Goal: Task Accomplishment & Management: Use online tool/utility

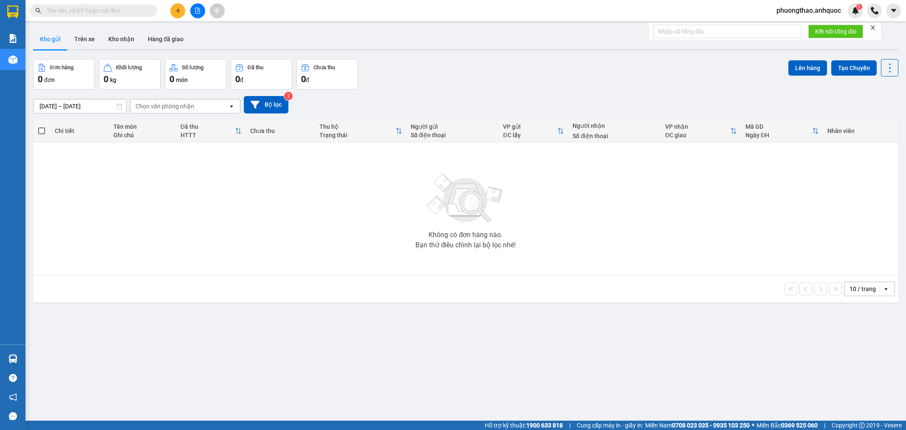
click at [125, 40] on button "Kho nhận" at bounding box center [122, 39] width 40 height 20
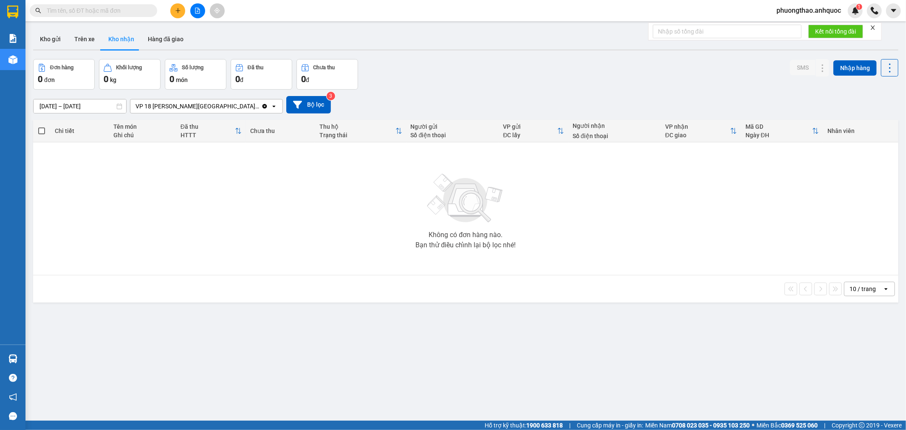
click at [192, 14] on button at bounding box center [197, 10] width 15 height 15
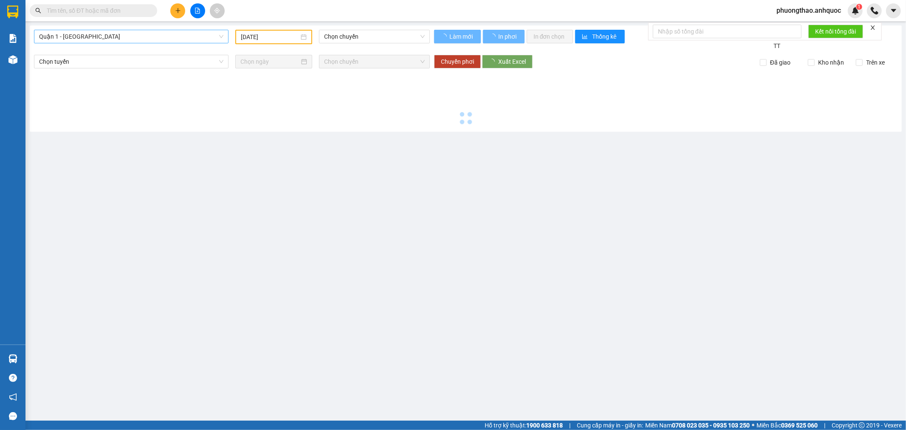
type input "[DATE]"
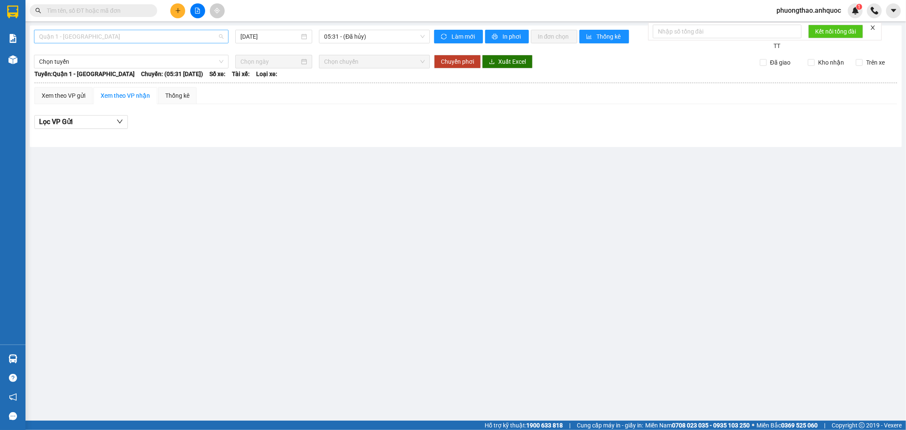
click at [162, 39] on span "Quận 1 - [GEOGRAPHIC_DATA]" at bounding box center [131, 36] width 184 height 13
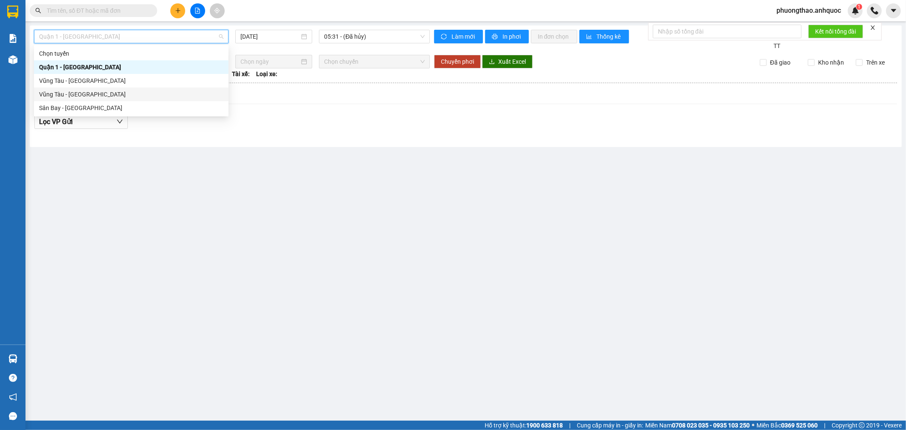
click at [119, 88] on div "Vũng Tàu - [GEOGRAPHIC_DATA]" at bounding box center [131, 95] width 195 height 14
type input "[DATE]"
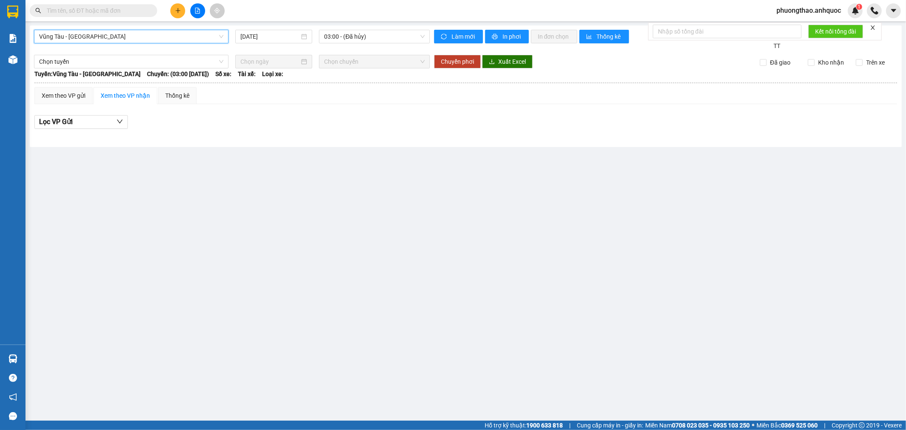
click at [117, 28] on div "[GEOGRAPHIC_DATA] - [GEOGRAPHIC_DATA] - [GEOGRAPHIC_DATA] [DATE] 03:00 - ([GEOG…" at bounding box center [466, 86] width 872 height 122
click at [115, 39] on span "Vũng Tàu - [GEOGRAPHIC_DATA]" at bounding box center [131, 36] width 184 height 13
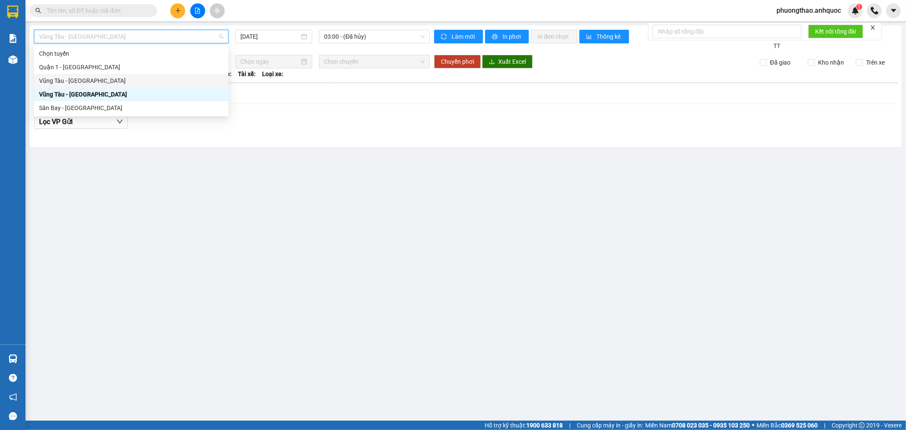
drag, startPoint x: 108, startPoint y: 79, endPoint x: 203, endPoint y: 47, distance: 99.5
click at [109, 79] on div "Vũng Tàu - [GEOGRAPHIC_DATA]" at bounding box center [131, 80] width 184 height 9
type input "[DATE]"
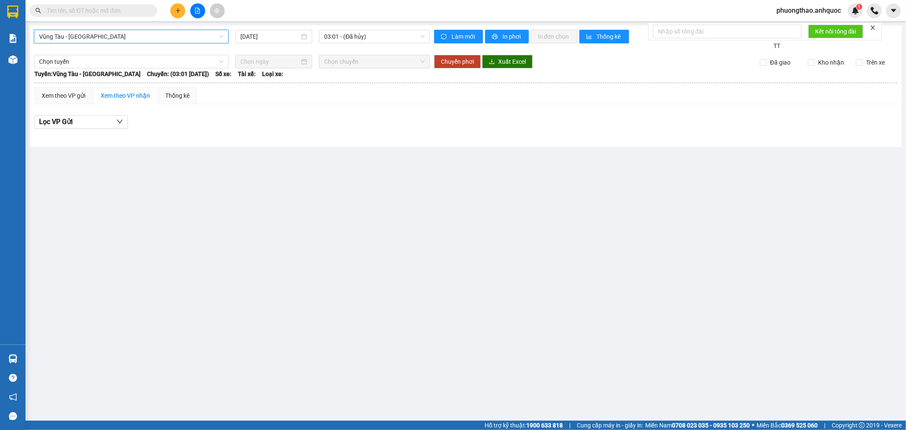
click at [339, 29] on div "[GEOGRAPHIC_DATA] - [GEOGRAPHIC_DATA] - Quận 1 [DATE] 03:01 - ([GEOGRAPHIC_DATA…" at bounding box center [466, 86] width 872 height 122
click at [339, 35] on span "03:01 - (Đã hủy)" at bounding box center [374, 36] width 100 height 13
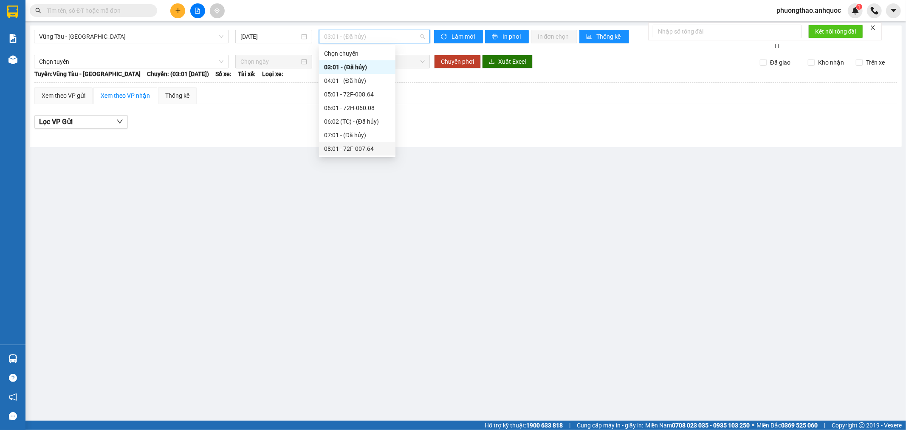
drag, startPoint x: 354, startPoint y: 146, endPoint x: 360, endPoint y: 145, distance: 6.4
click at [355, 146] on div "08:01 - 72F-007.64" at bounding box center [357, 148] width 66 height 9
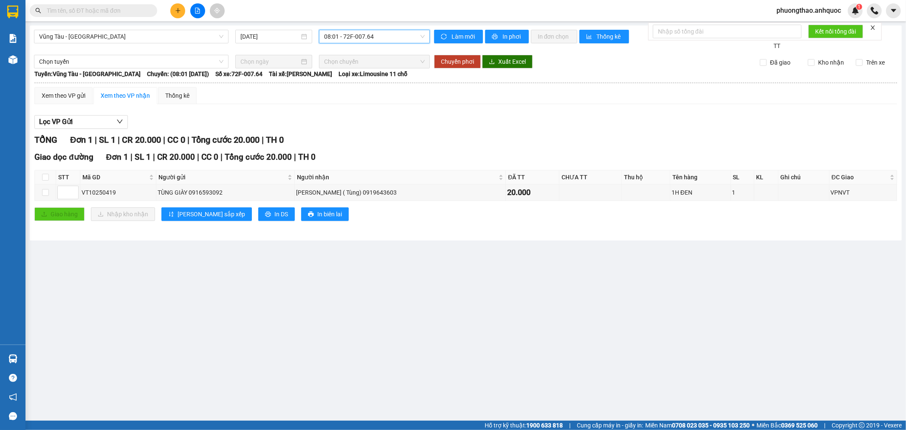
click at [366, 40] on span "08:01 - 72F-007.64" at bounding box center [374, 36] width 100 height 13
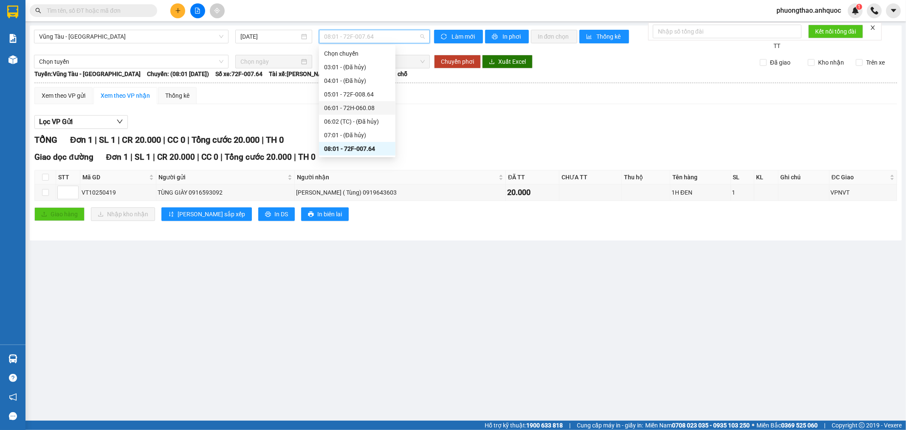
click at [363, 108] on div "06:01 - 72H-060.08" at bounding box center [357, 107] width 66 height 9
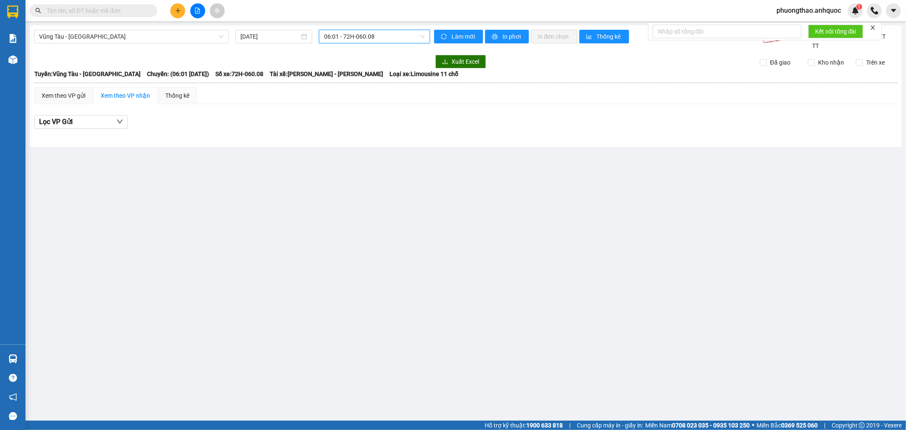
click at [365, 40] on span "06:01 - 72H-060.08" at bounding box center [374, 36] width 100 height 13
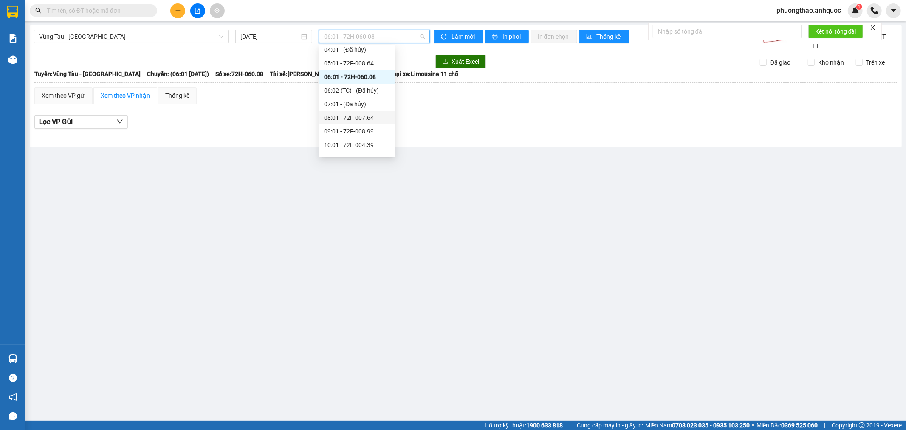
scroll to position [47, 0]
click at [355, 113] on div "09:01 - 72F-008.99" at bounding box center [357, 114] width 66 height 9
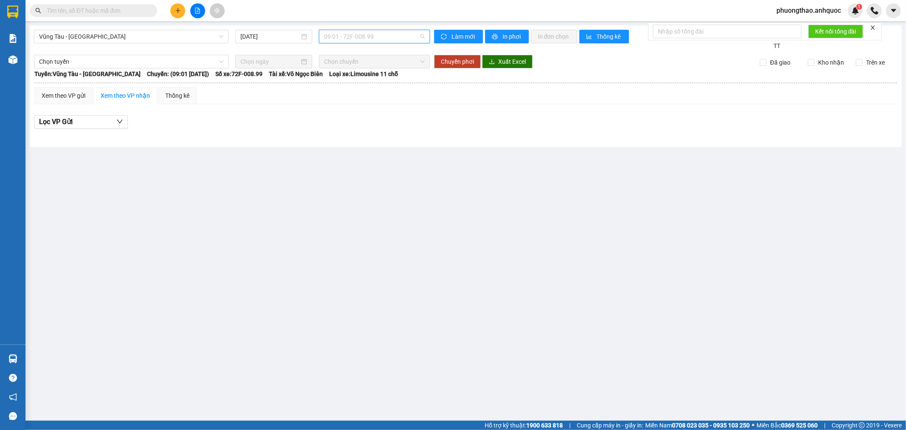
click at [371, 39] on span "09:01 - 72F-008.99" at bounding box center [374, 36] width 100 height 13
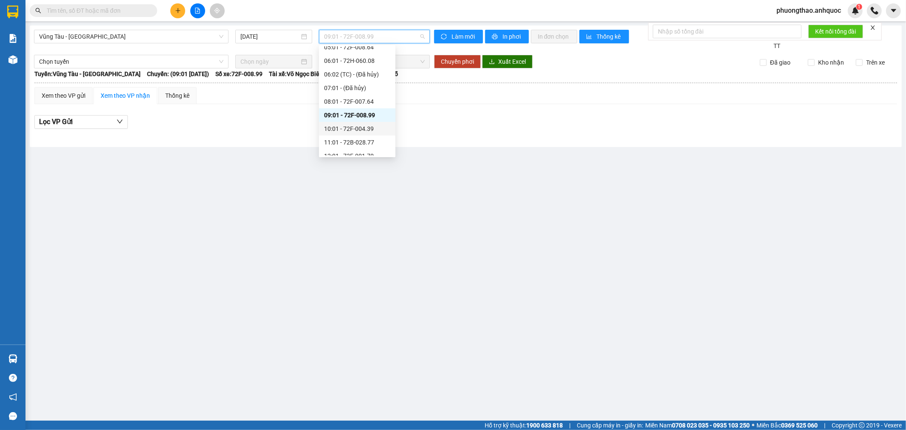
click at [370, 130] on div "10:01 - 72F-004.39" at bounding box center [357, 128] width 66 height 9
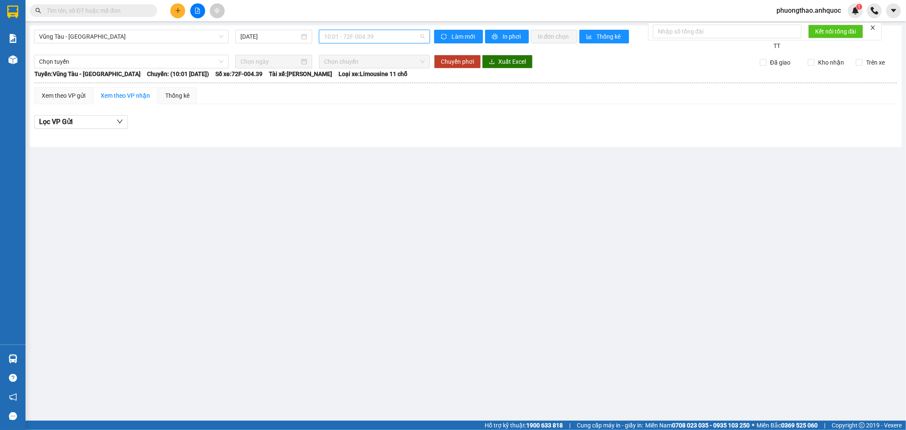
click at [370, 39] on span "10:01 - 72F-004.39" at bounding box center [374, 36] width 100 height 13
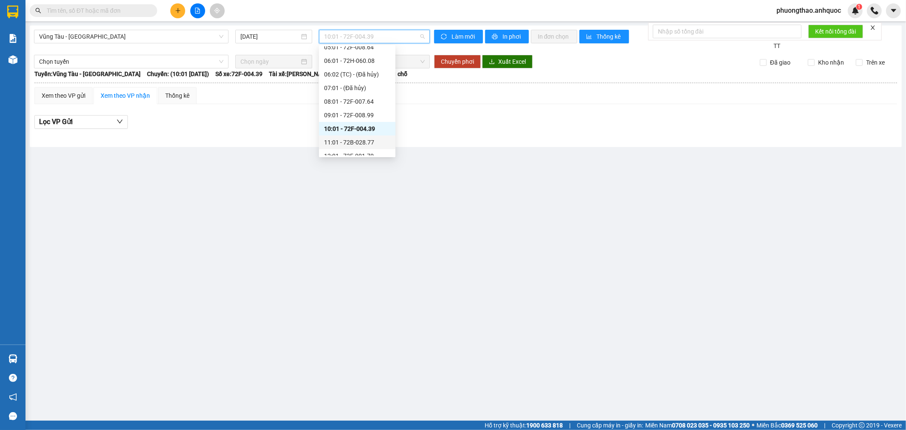
click at [367, 141] on div "11:01 - 72B-028.77" at bounding box center [357, 142] width 66 height 9
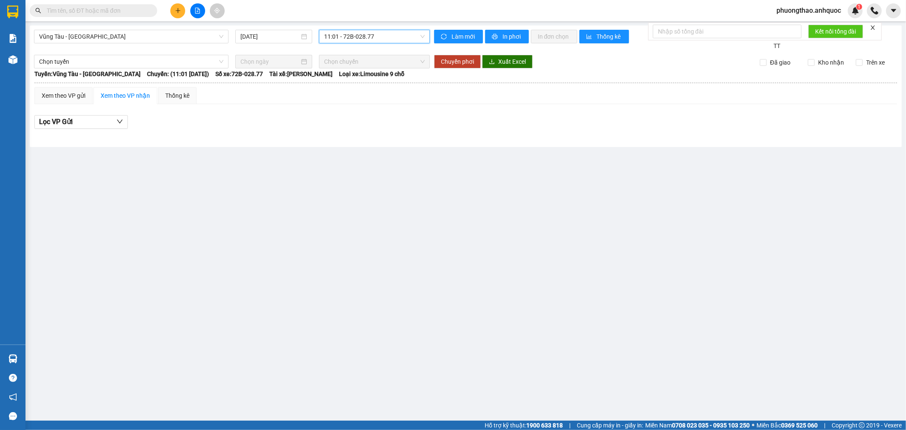
click at [359, 39] on span "11:01 - 72B-028.77" at bounding box center [374, 36] width 100 height 13
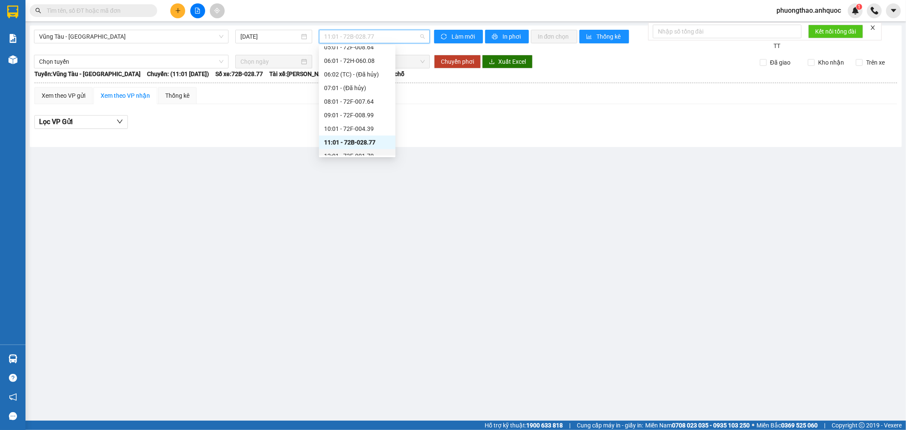
click at [354, 154] on div "12:01 - 72F-001.70" at bounding box center [357, 155] width 66 height 9
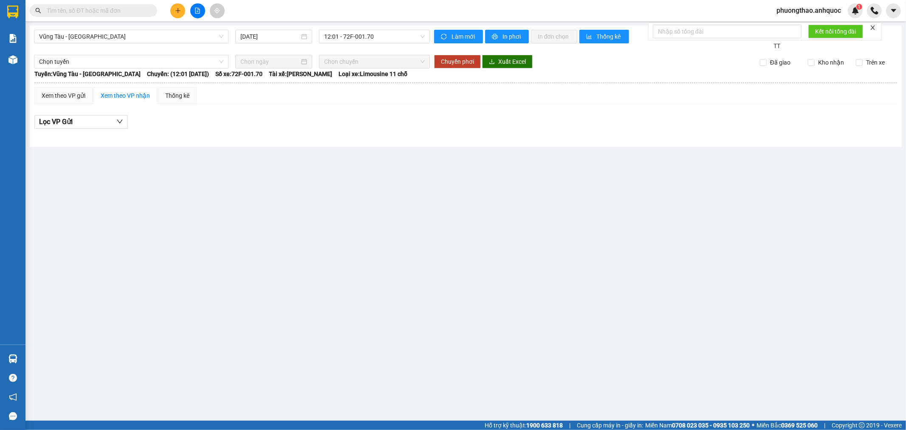
click at [151, 288] on main "[GEOGRAPHIC_DATA] - Quận 1 [DATE] 12:01 - 72F-001.70 Làm mới In phơi In đơn chọ…" at bounding box center [453, 210] width 906 height 421
click at [350, 36] on span "12:01 - 72F-001.70" at bounding box center [374, 36] width 100 height 13
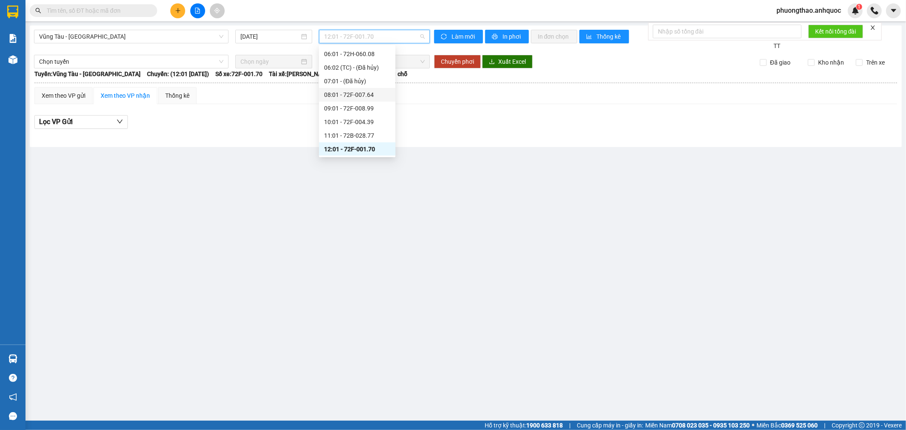
click at [354, 99] on div "08:01 - 72F-007.64" at bounding box center [357, 94] width 66 height 9
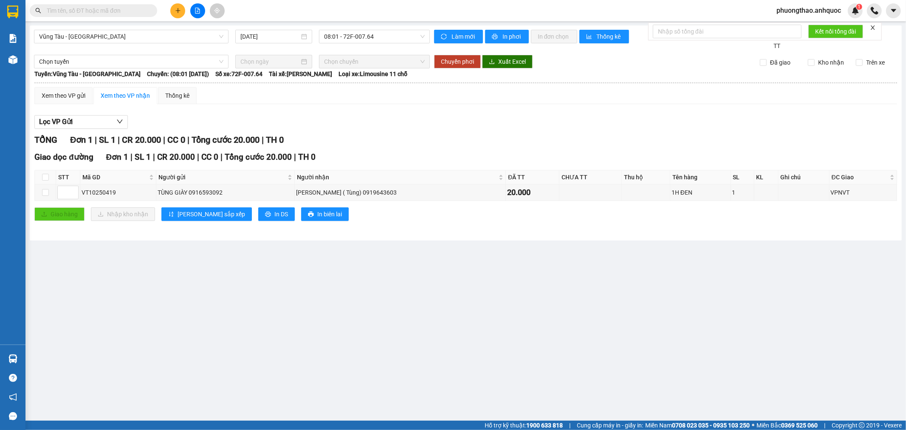
click at [124, 281] on main "[GEOGRAPHIC_DATA] - Quận 1 [DATE] 08:01 - 72F-007.64 Làm mới In phơi In đơn chọ…" at bounding box center [453, 210] width 906 height 421
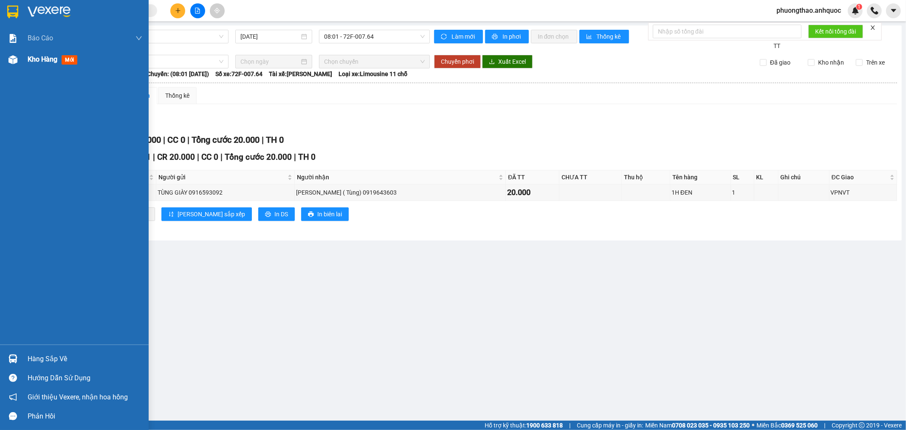
click at [0, 61] on div "Kho hàng mới" at bounding box center [74, 59] width 149 height 21
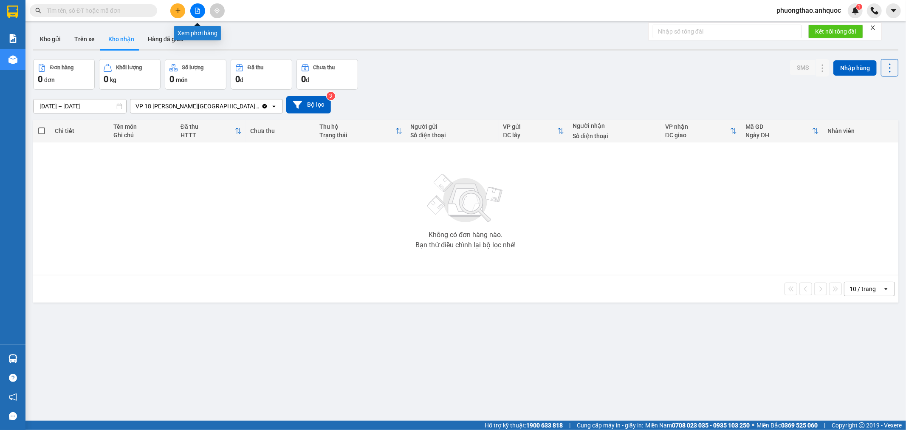
click at [195, 13] on icon "file-add" at bounding box center [198, 11] width 6 height 6
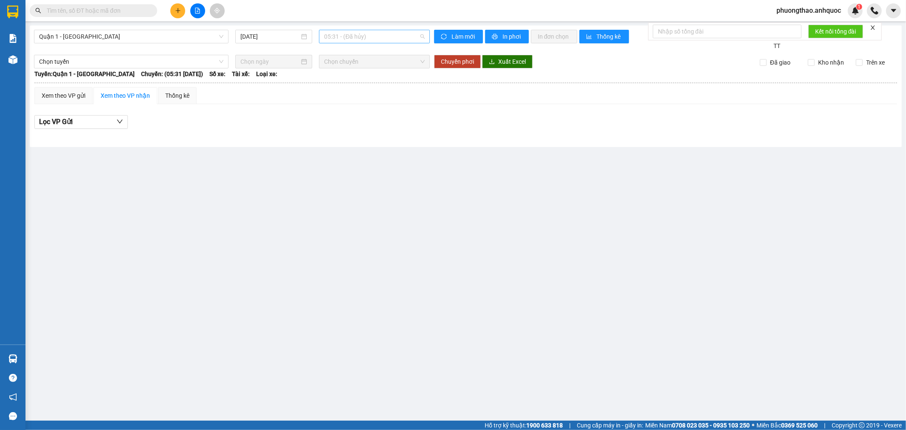
click at [351, 40] on span "05:31 - (Đã hủy)" at bounding box center [374, 36] width 100 height 13
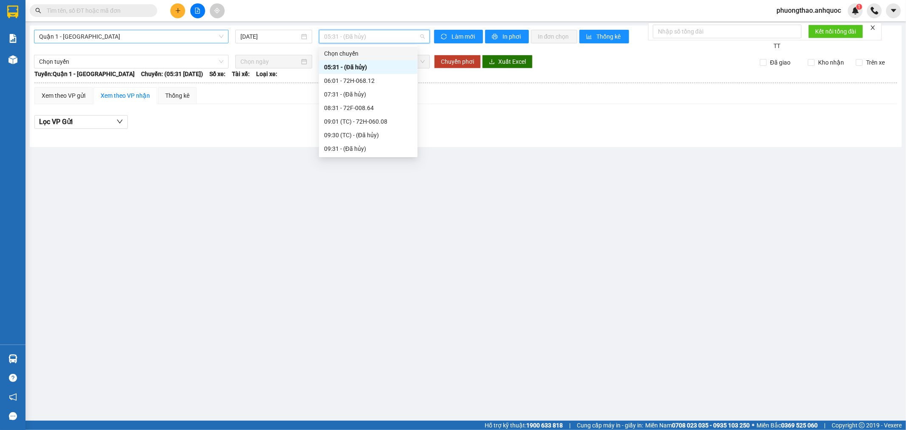
click at [138, 40] on span "Quận 1 - [GEOGRAPHIC_DATA]" at bounding box center [131, 36] width 184 height 13
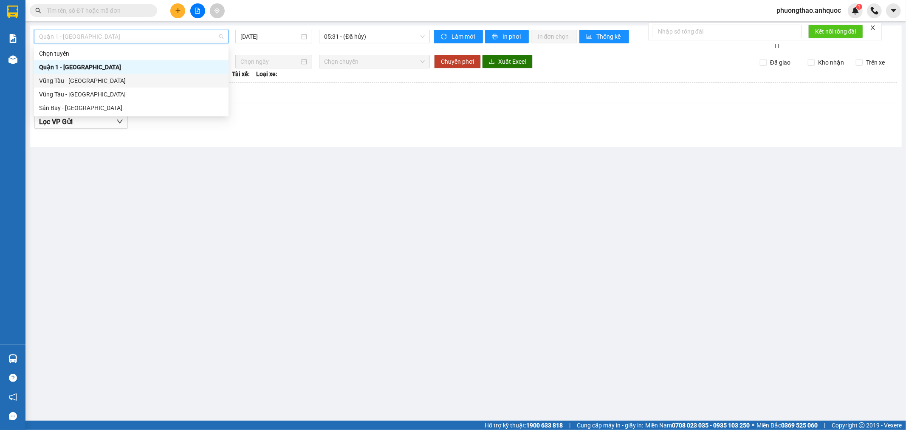
click at [118, 77] on div "Vũng Tàu - [GEOGRAPHIC_DATA]" at bounding box center [131, 80] width 184 height 9
type input "[DATE]"
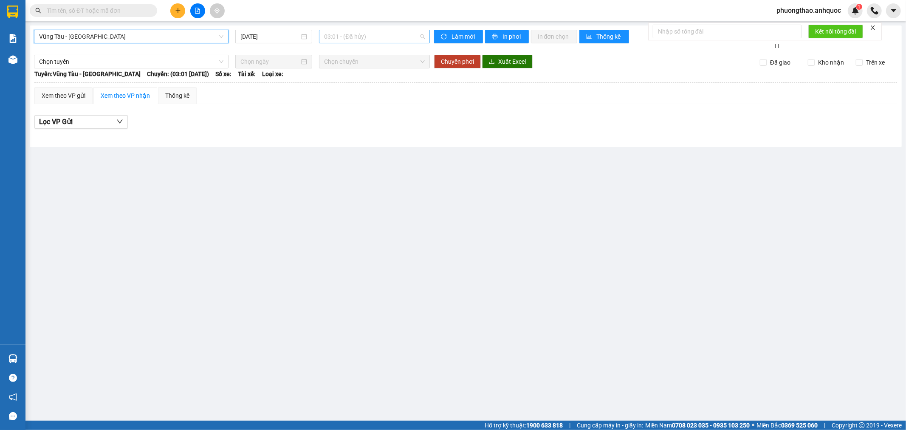
click at [337, 34] on span "03:01 - (Đã hủy)" at bounding box center [374, 36] width 100 height 13
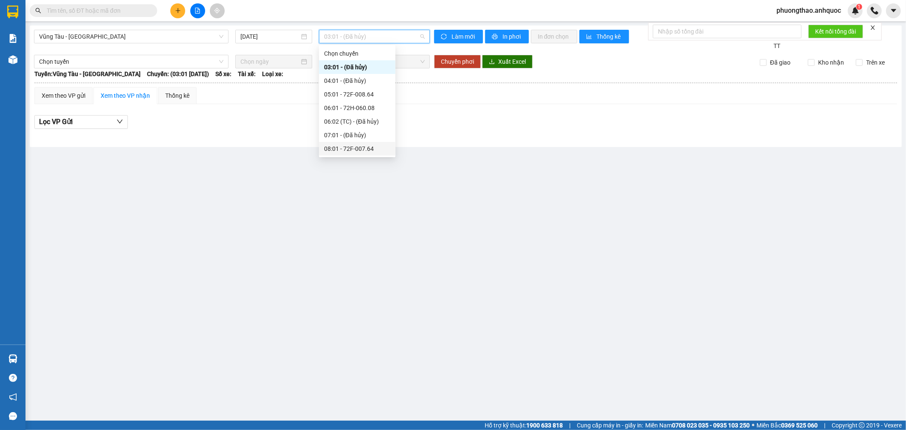
click at [373, 144] on div "08:01 - 72F-007.64" at bounding box center [357, 148] width 66 height 9
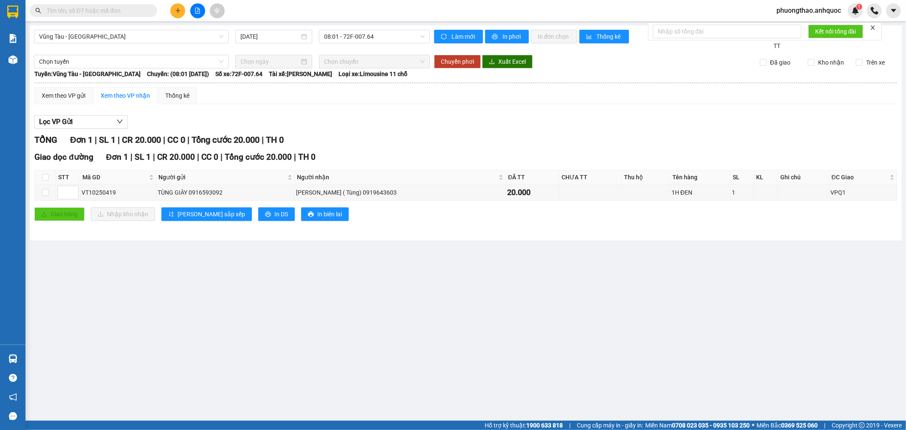
click at [163, 300] on main "[GEOGRAPHIC_DATA] - Quận 1 [DATE] 08:01 - 72F-007.64 Làm mới In phơi In đơn chọ…" at bounding box center [453, 210] width 906 height 421
click at [185, 298] on main "[GEOGRAPHIC_DATA] - Quận 1 [DATE] 08:01 - 72F-007.64 Làm mới In phơi In đơn chọ…" at bounding box center [453, 210] width 906 height 421
drag, startPoint x: 116, startPoint y: 192, endPoint x: 75, endPoint y: 195, distance: 41.3
click at [75, 195] on tr "VT10250419 TÙNG GIÀY 0916593092 [PERSON_NAME] ( Tùng) 0919643603 20.000 1H ĐEN …" at bounding box center [466, 192] width 862 height 17
copy tr "VT10250419"
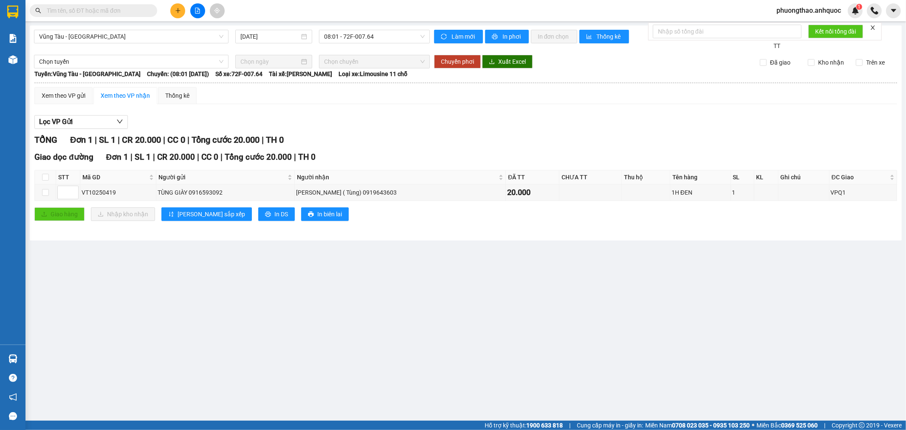
click at [68, 13] on input "text" at bounding box center [97, 10] width 100 height 9
paste input "VT10250419"
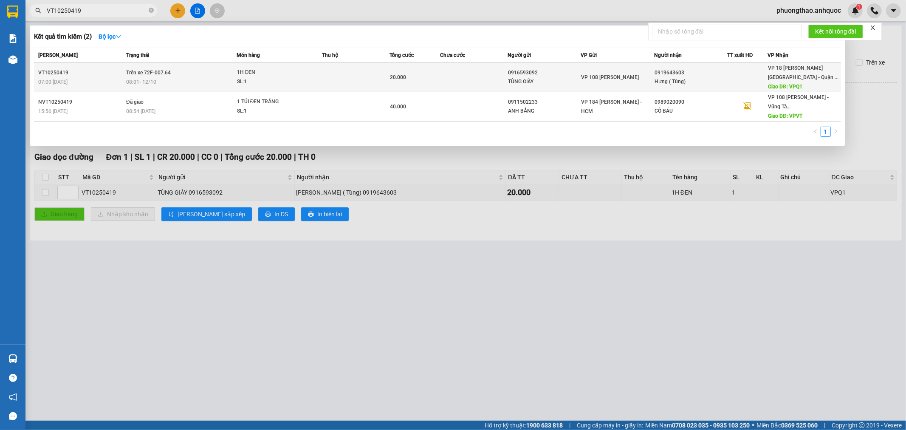
type input "VT10250419"
click at [122, 73] on div "VT10250419" at bounding box center [80, 72] width 85 height 9
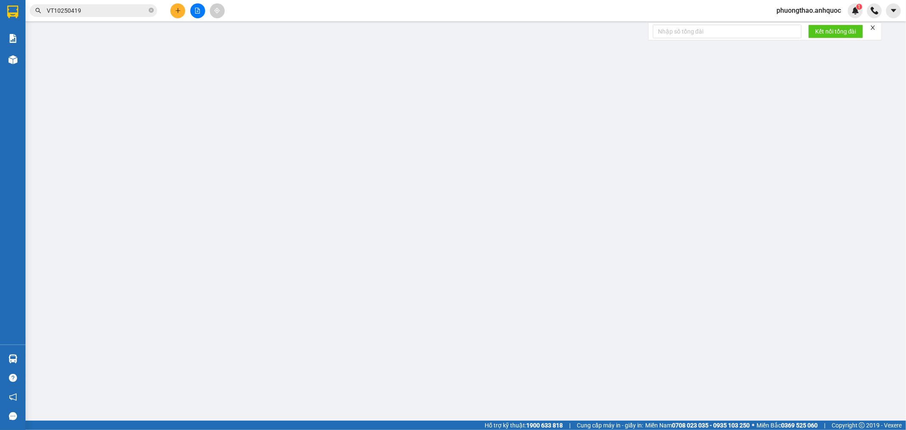
type input "0916593092"
type input "TÙNG GIÀY"
type input "0919643603"
type input "Hưng ( Tùng)"
type input "VPQ1"
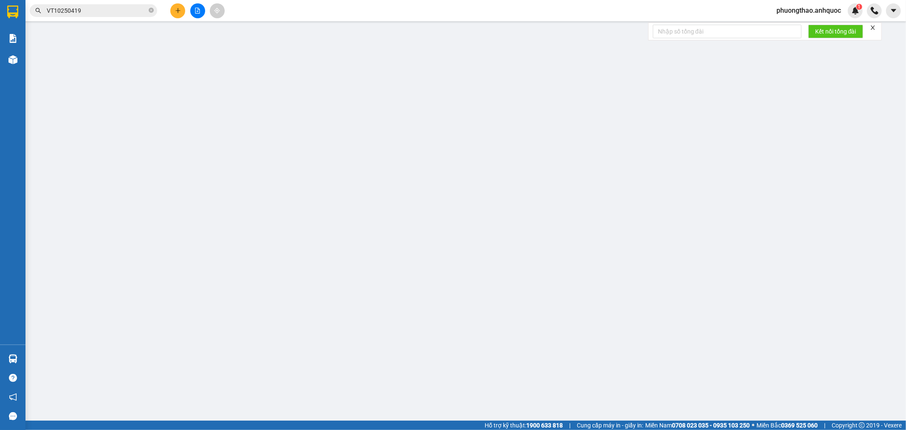
type input "20.000"
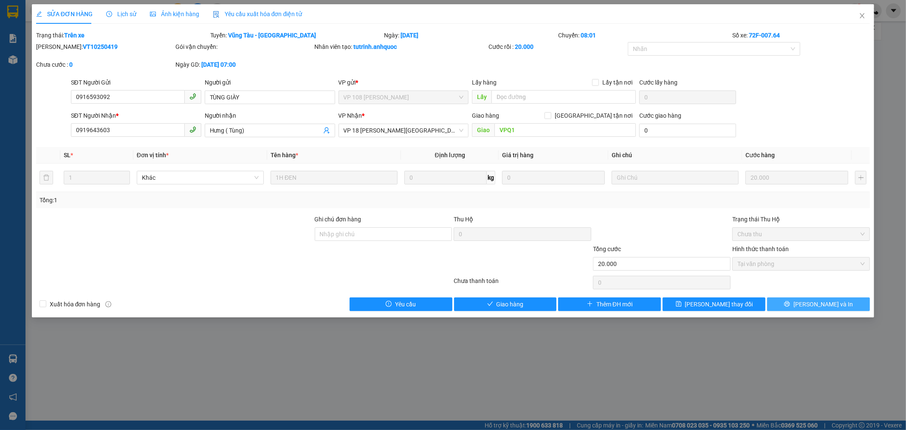
click at [835, 304] on span "[PERSON_NAME] và In" at bounding box center [823, 304] width 59 height 9
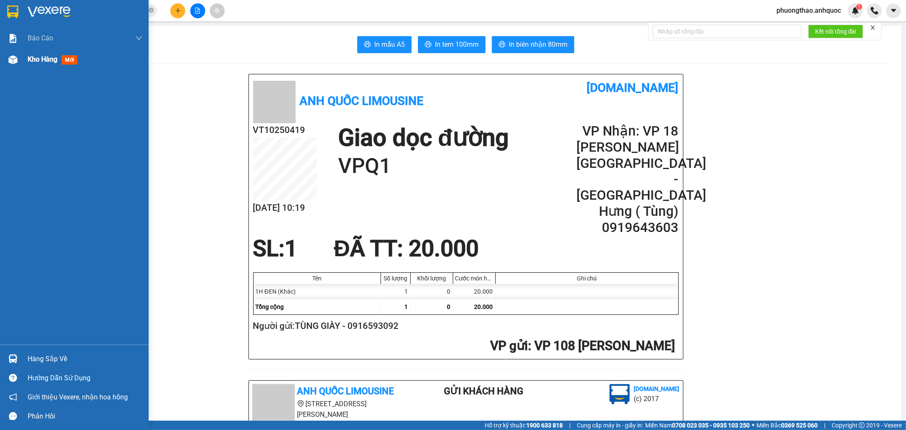
click at [11, 62] on img at bounding box center [12, 59] width 9 height 9
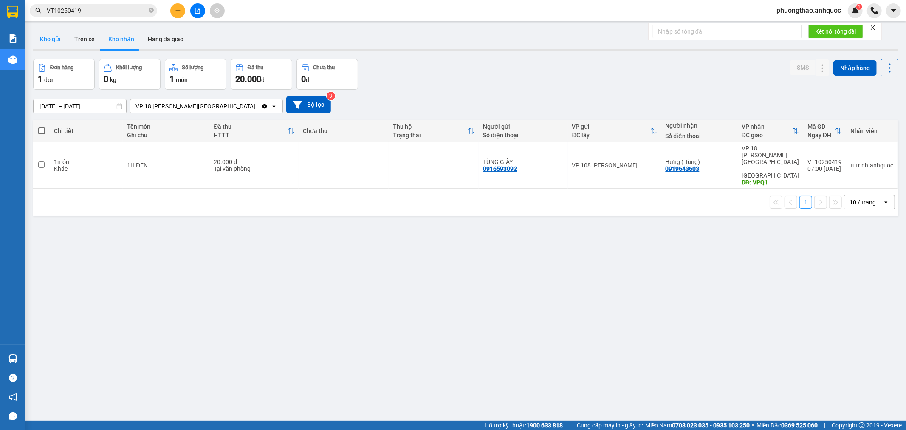
click at [54, 37] on button "Kho gửi" at bounding box center [50, 39] width 34 height 20
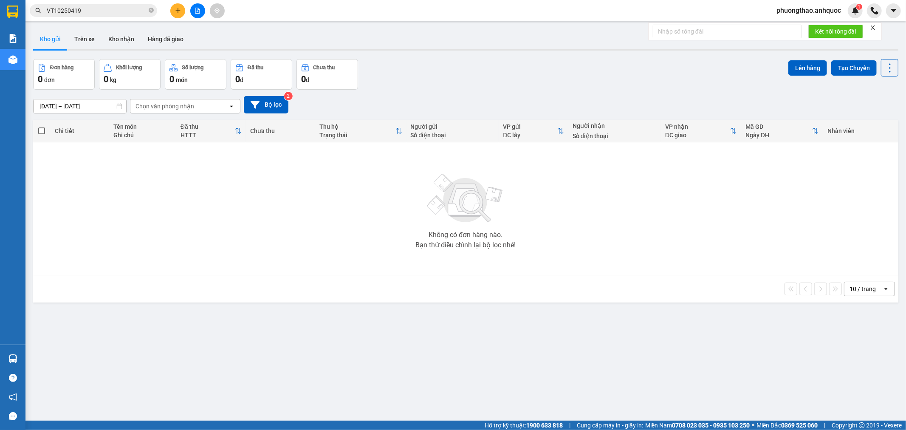
click at [106, 10] on input "VT10250419" at bounding box center [97, 10] width 100 height 9
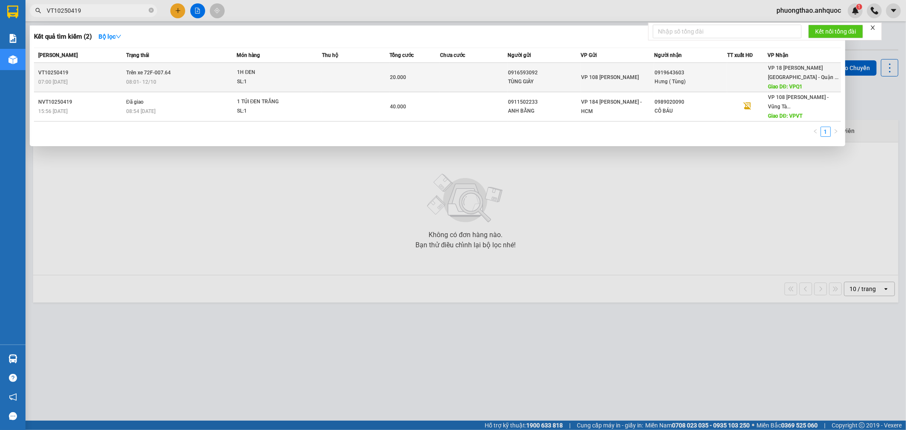
click at [227, 82] on div "08:01 [DATE]" at bounding box center [181, 81] width 110 height 9
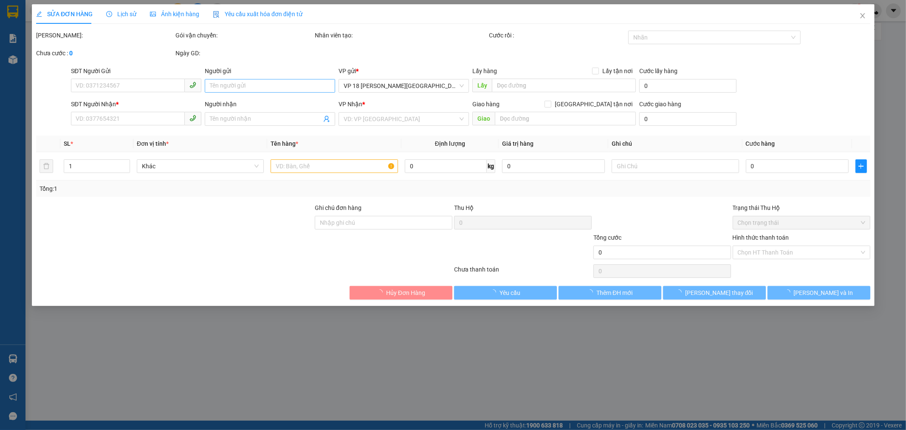
type input "0916593092"
type input "TÙNG GIÀY"
type input "0919643603"
type input "Hưng ( Tùng)"
type input "VPQ1"
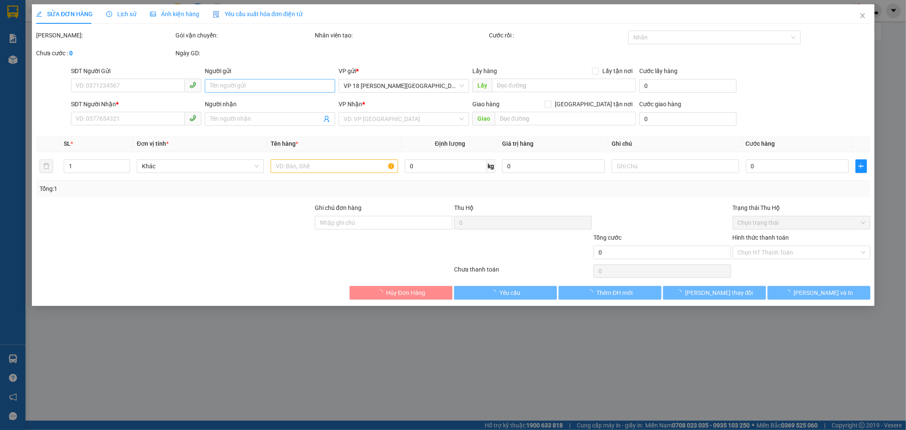
type input "20.000"
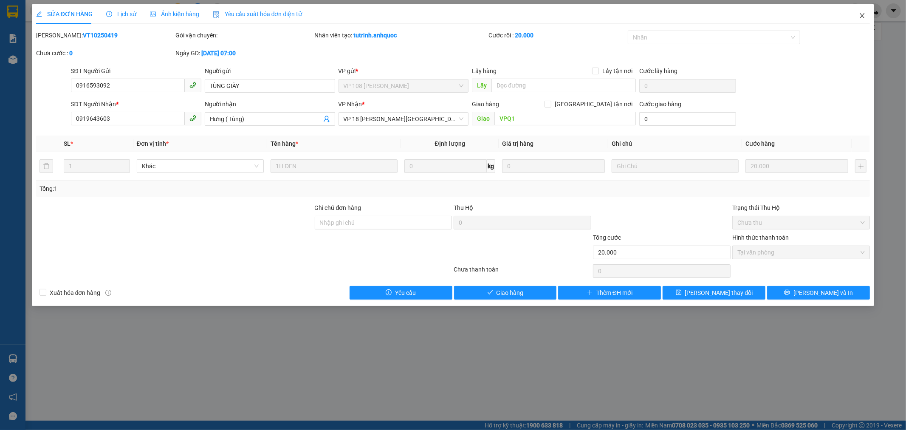
click at [865, 15] on icon "close" at bounding box center [862, 15] width 7 height 7
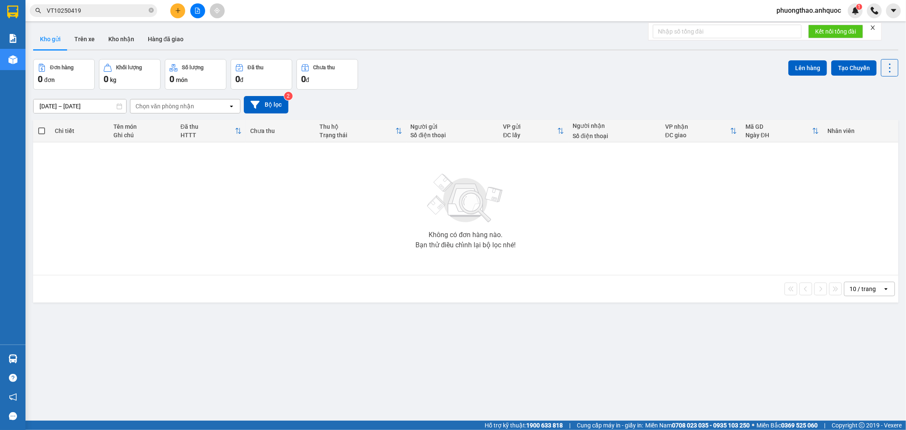
click at [189, 14] on div at bounding box center [198, 10] width 64 height 15
click at [200, 13] on icon "file-add" at bounding box center [198, 11] width 6 height 6
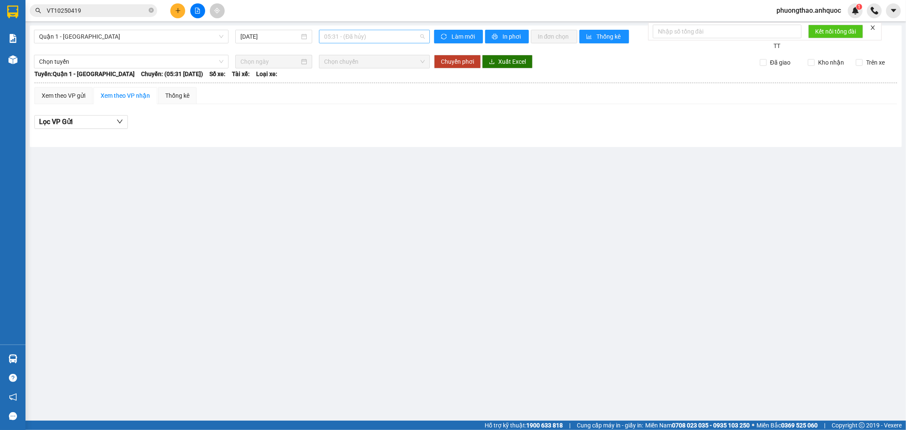
click at [359, 39] on span "05:31 - (Đã hủy)" at bounding box center [374, 36] width 100 height 13
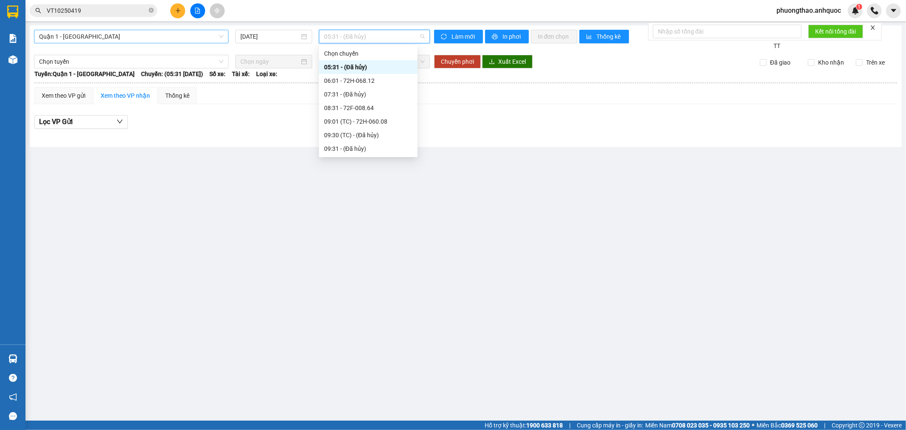
click at [190, 37] on span "Quận 1 - [GEOGRAPHIC_DATA]" at bounding box center [131, 36] width 184 height 13
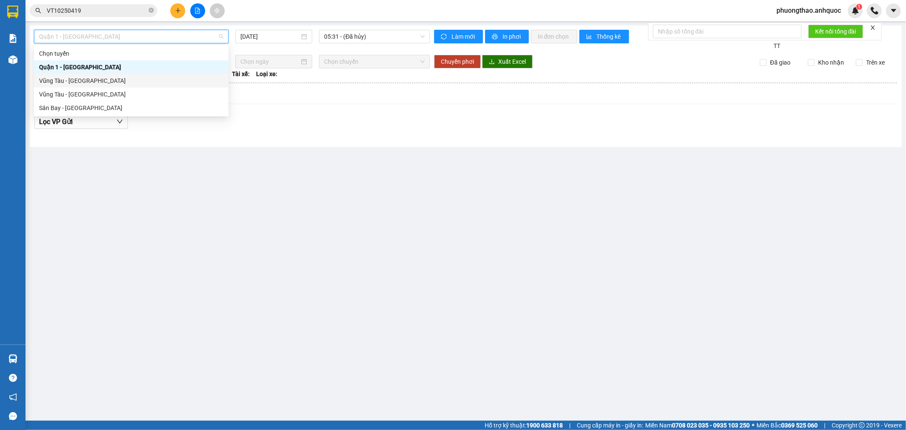
click at [155, 82] on div "Vũng Tàu - [GEOGRAPHIC_DATA]" at bounding box center [131, 80] width 184 height 9
type input "[DATE]"
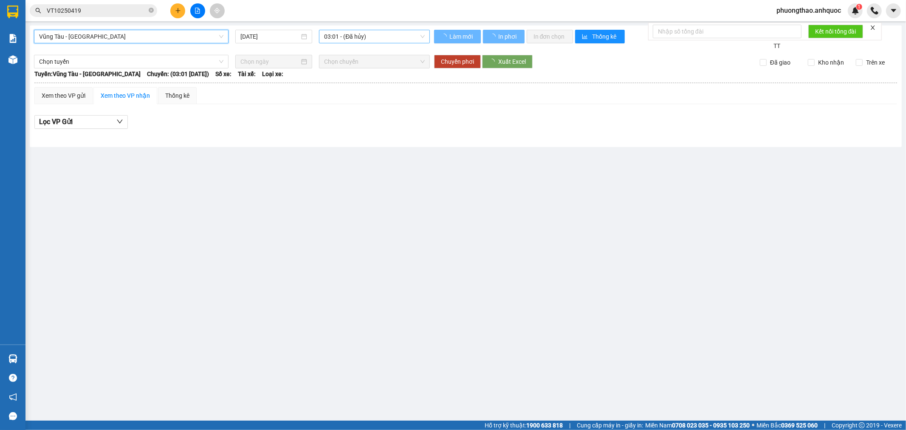
click at [379, 37] on span "03:01 - (Đã hủy)" at bounding box center [374, 36] width 100 height 13
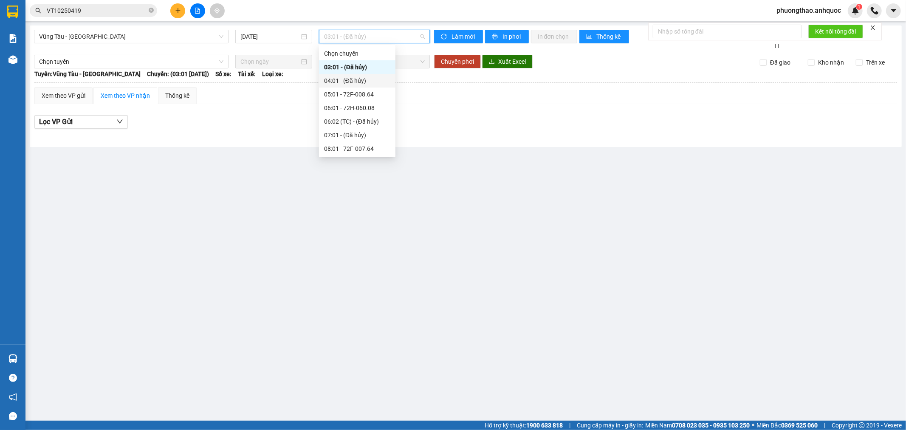
scroll to position [3, 0]
click at [366, 147] on div "08:01 - 72F-007.64" at bounding box center [357, 145] width 66 height 9
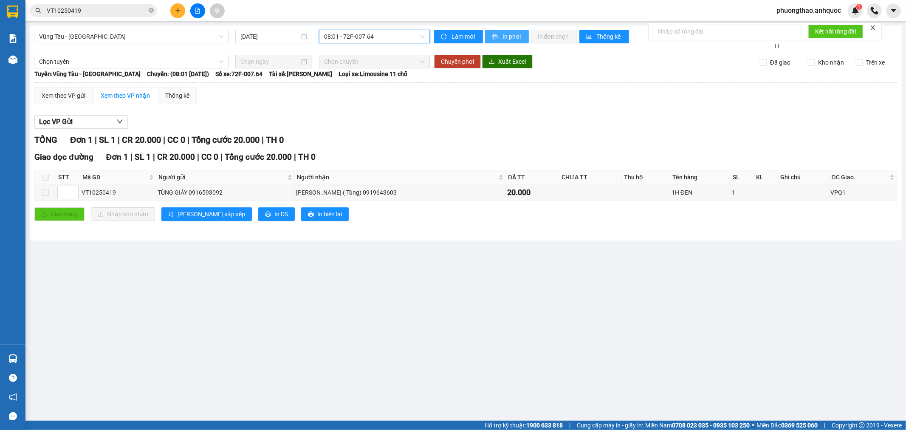
click at [498, 37] on span "printer" at bounding box center [495, 37] width 7 height 7
click at [124, 320] on main "[GEOGRAPHIC_DATA] - Quận 1 [DATE] 08:01 - 72F-007.64 Làm mới In phơi In đơn chọ…" at bounding box center [453, 210] width 906 height 421
click at [170, 263] on main "[GEOGRAPHIC_DATA] - Quận 1 [DATE] 08:01 - 72F-007.64 Làm mới In phơi In đơn chọ…" at bounding box center [453, 210] width 906 height 421
click at [466, 255] on main "[GEOGRAPHIC_DATA] - Quận 1 [DATE] 08:01 - 72F-007.64 Làm mới In phơi In đơn chọ…" at bounding box center [453, 210] width 906 height 421
click at [282, 127] on div "Lọc VP Gửi" at bounding box center [465, 122] width 863 height 14
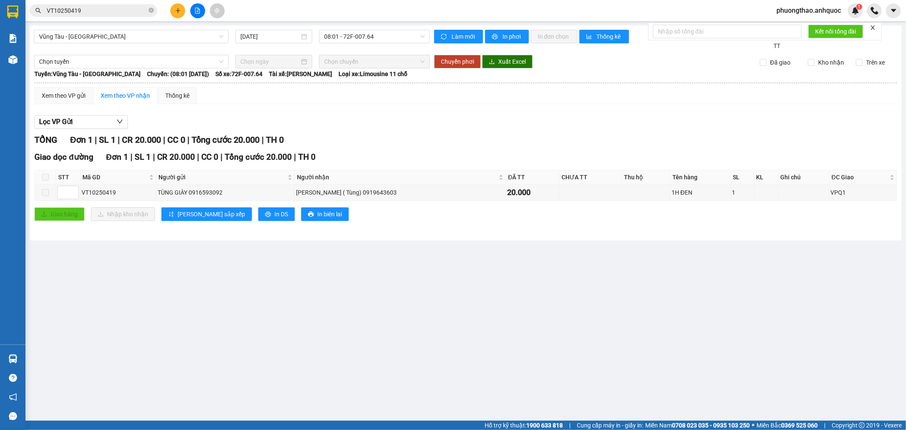
click at [111, 11] on input "VT10250419" at bounding box center [97, 10] width 100 height 9
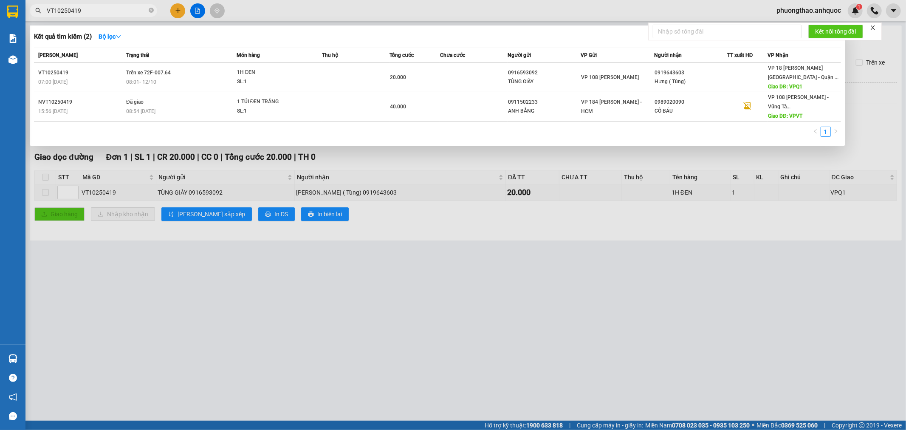
drag, startPoint x: 114, startPoint y: 275, endPoint x: 115, endPoint y: 265, distance: 9.8
click at [114, 274] on div at bounding box center [453, 215] width 906 height 430
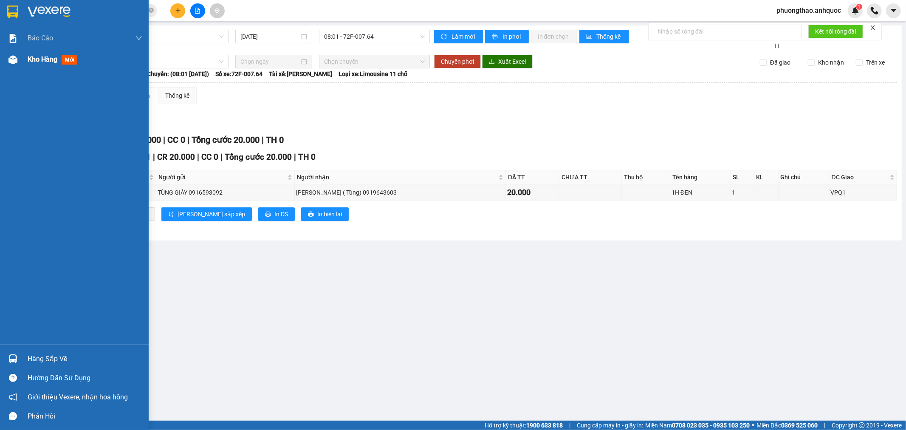
click at [0, 57] on div "Kho hàng mới" at bounding box center [74, 59] width 149 height 21
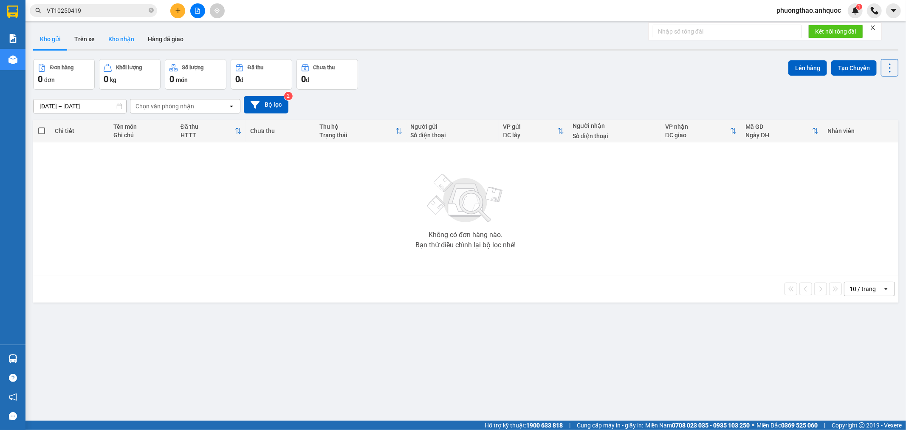
click at [124, 44] on button "Kho nhận" at bounding box center [122, 39] width 40 height 20
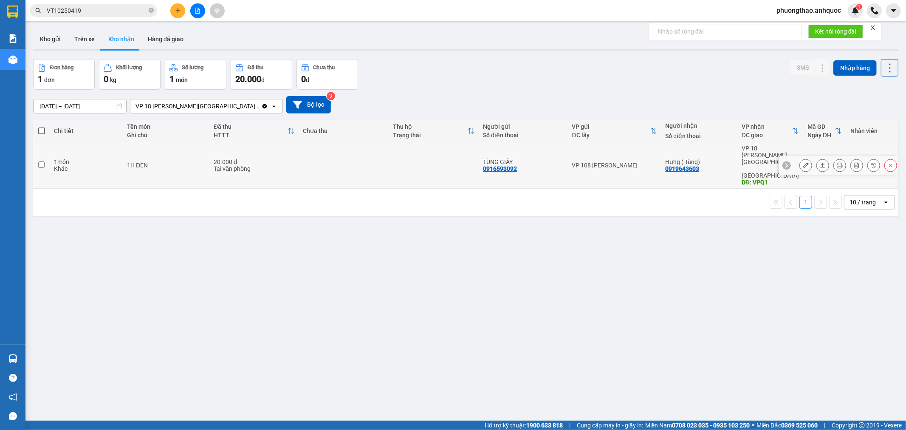
click at [803, 162] on icon at bounding box center [806, 165] width 6 height 6
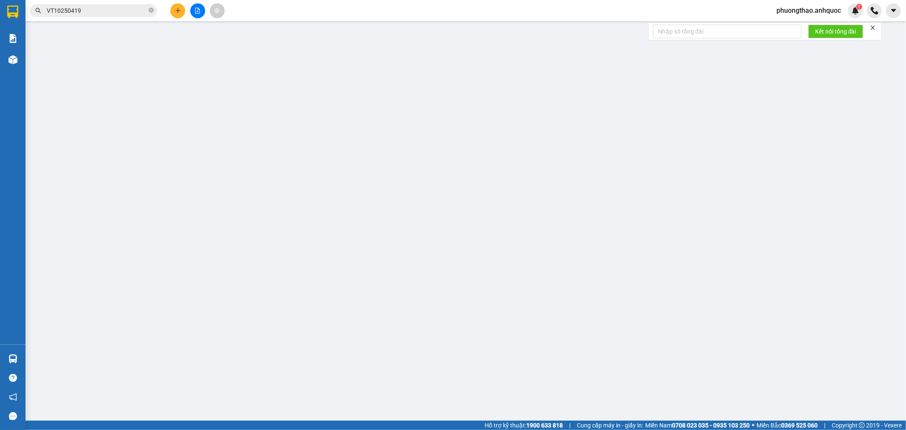
type input "0916593092"
type input "TÙNG GIÀY"
type input "0919643603"
type input "Hưng ( Tùng)"
type input "VPQ1"
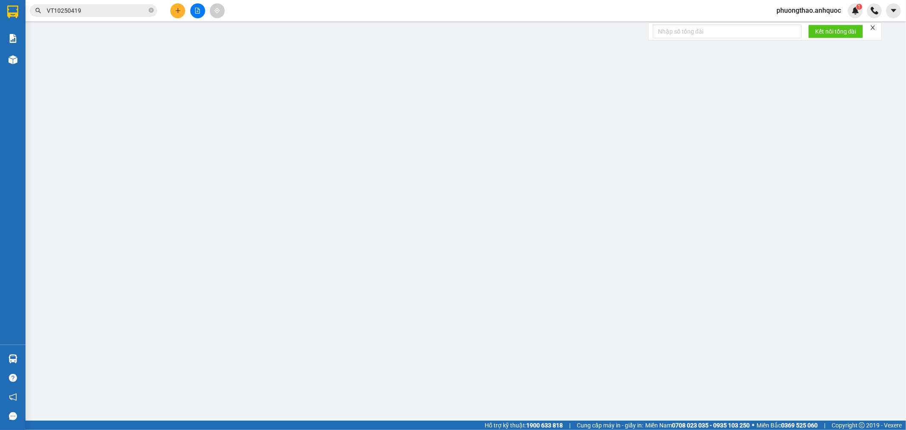
type input "20.000"
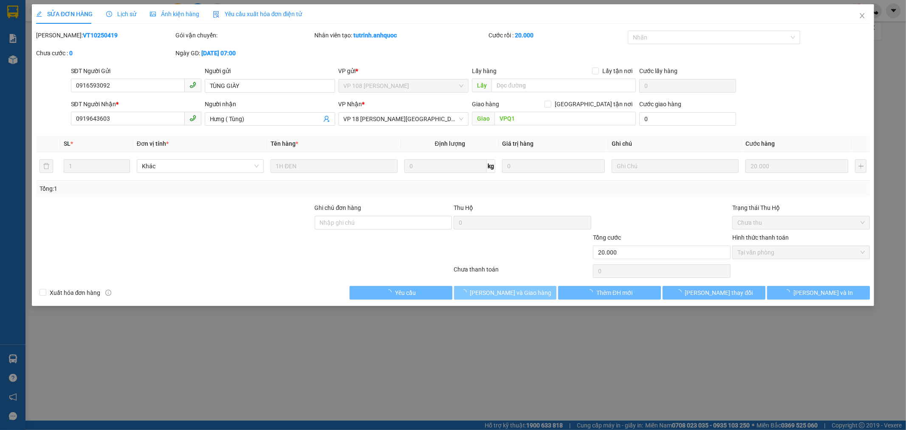
click at [533, 296] on span "[PERSON_NAME] và Giao hàng" at bounding box center [511, 292] width 82 height 9
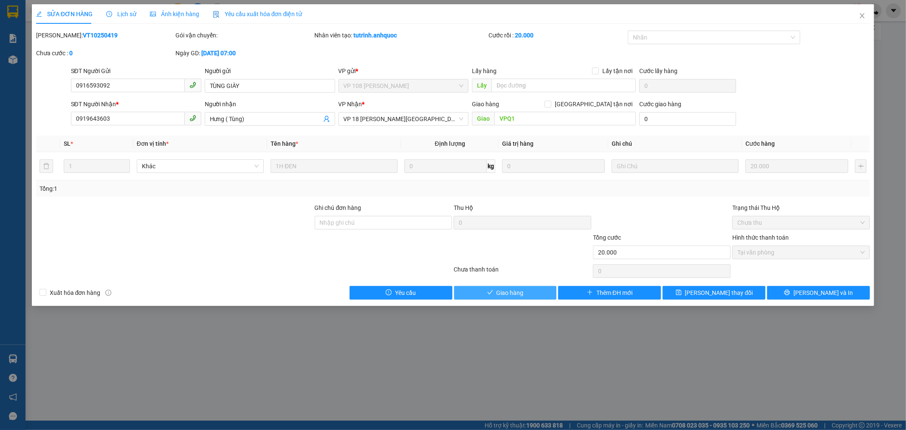
click at [533, 296] on button "Giao hàng" at bounding box center [505, 293] width 103 height 14
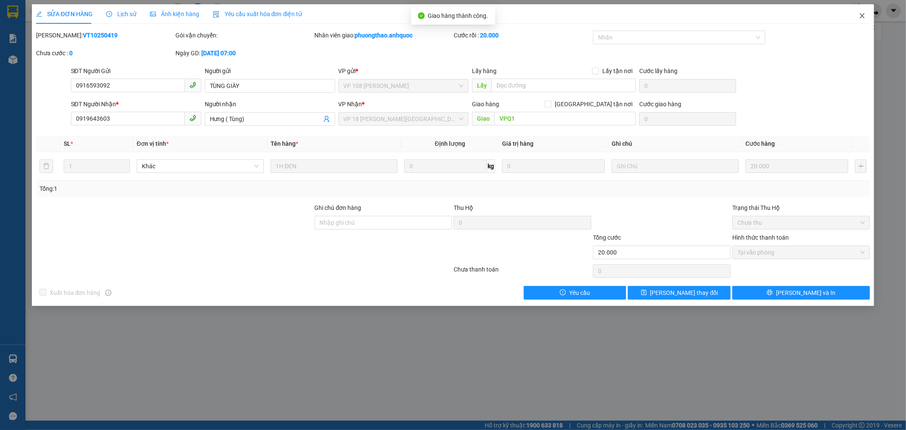
click at [863, 14] on icon "close" at bounding box center [862, 15] width 7 height 7
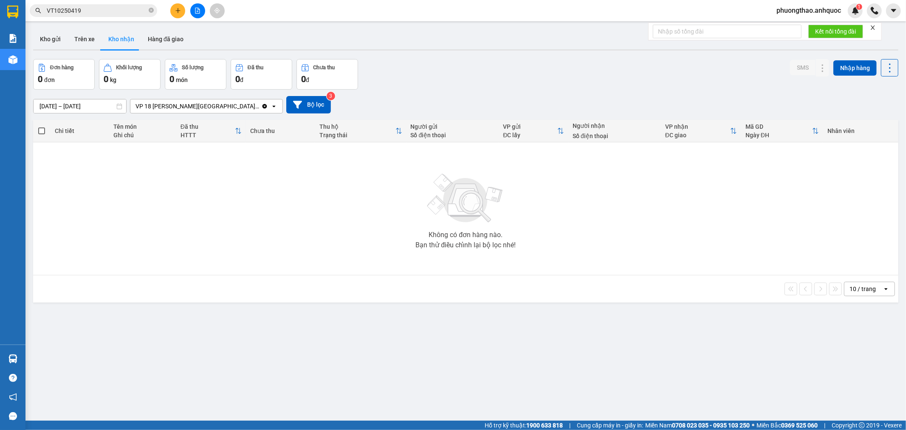
click at [124, 44] on button "Kho nhận" at bounding box center [122, 39] width 40 height 20
click at [104, 99] on input "[DATE] – [DATE]" at bounding box center [80, 106] width 93 height 14
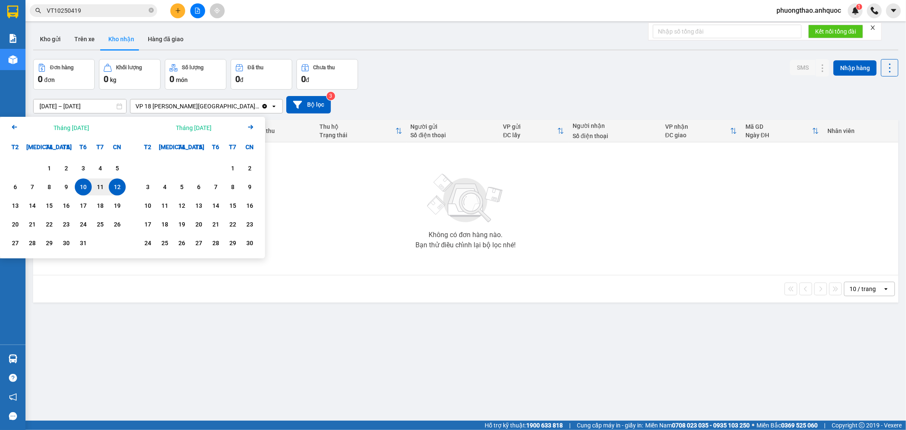
click at [13, 129] on icon "Arrow Left" at bounding box center [14, 127] width 10 height 10
click at [10, 205] on div "15" at bounding box center [15, 206] width 12 height 10
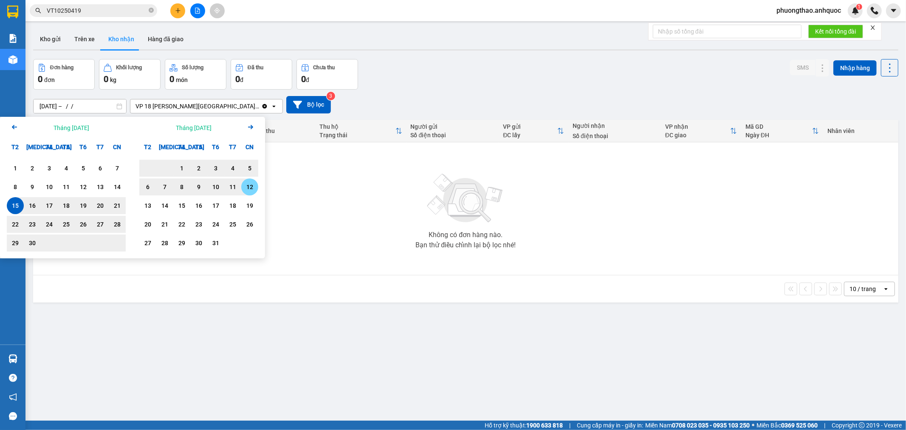
click at [249, 191] on div "12" at bounding box center [250, 187] width 12 height 10
type input "[DATE] – [DATE]"
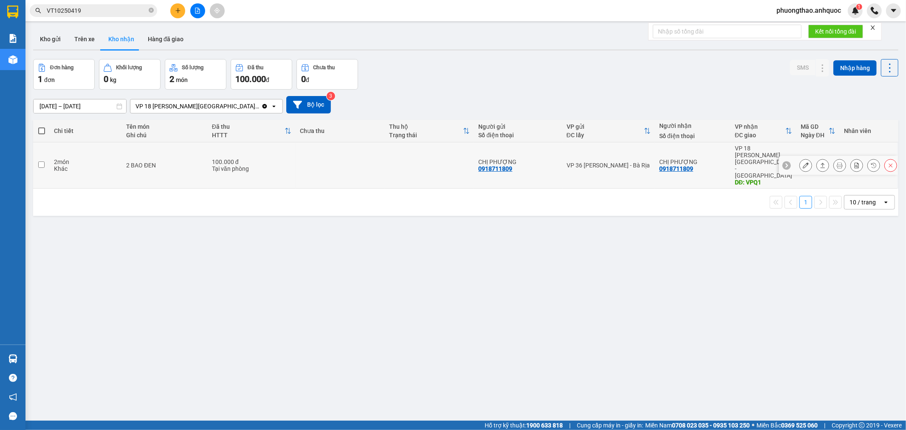
click at [803, 162] on icon at bounding box center [806, 165] width 6 height 6
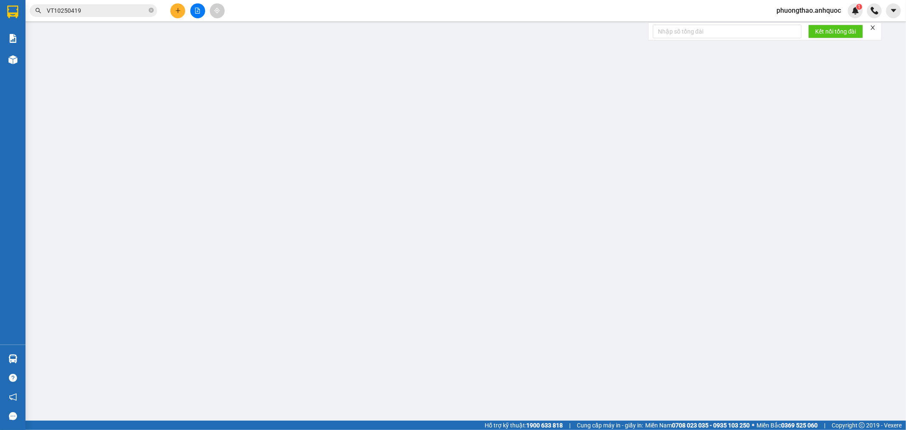
type input "0918711809"
type input "CHỊ PHƯỢNG"
type input "0918711809"
type input "CHỊ PHƯỢNG"
type input "VPQ1"
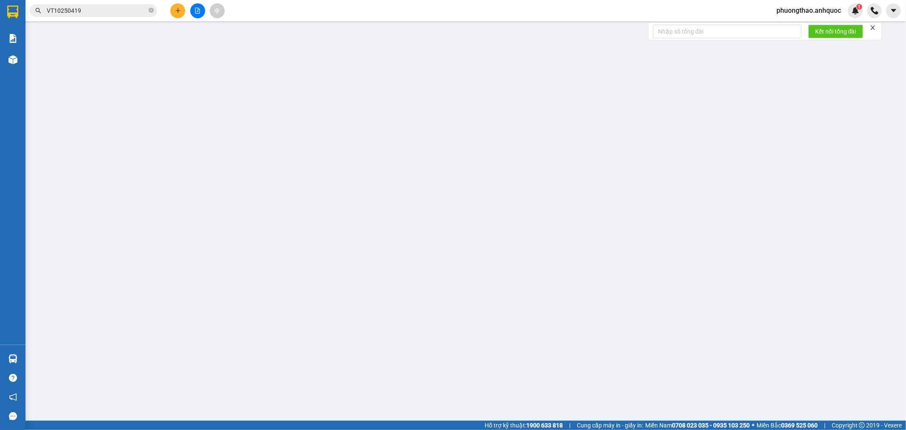
type input "100.000"
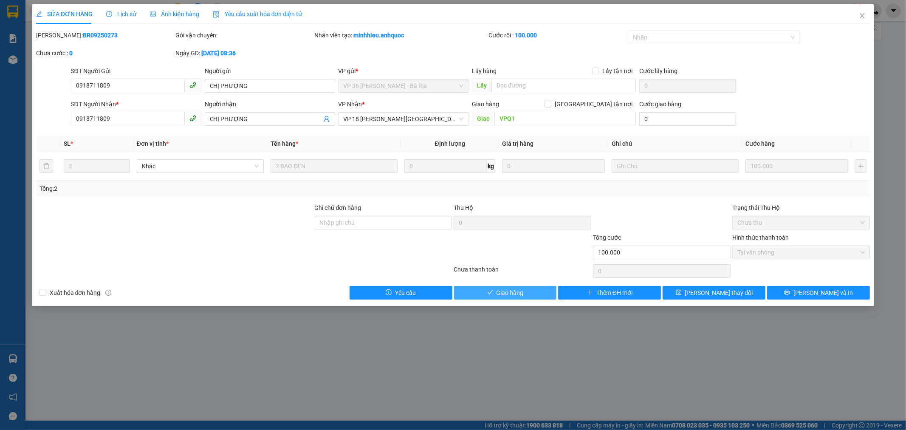
click at [510, 291] on span "Giao hàng" at bounding box center [510, 292] width 27 height 9
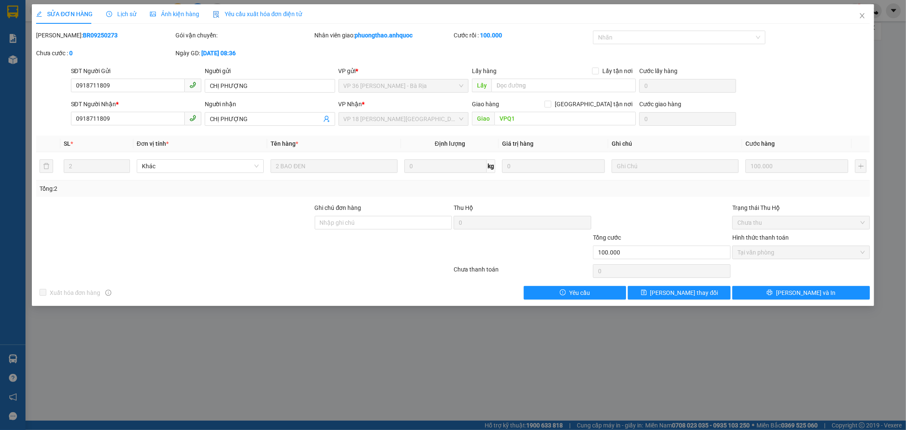
click at [99, 266] on div at bounding box center [244, 271] width 418 height 17
click at [698, 229] on div at bounding box center [661, 218] width 139 height 30
click at [868, 14] on span "Close" at bounding box center [863, 16] width 24 height 24
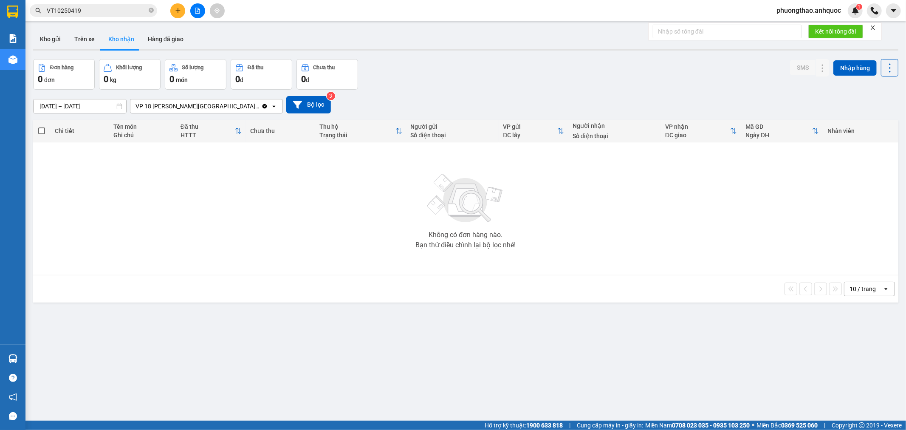
drag, startPoint x: 64, startPoint y: 235, endPoint x: 54, endPoint y: 60, distance: 174.9
click at [64, 235] on div "Không có đơn hàng nào. Bạn thử điều chỉnh lại bộ lọc nhé!" at bounding box center [465, 208] width 857 height 127
click at [172, 250] on div "Không có đơn hàng nào. Bạn thử điều chỉnh lại bộ lọc nhé!" at bounding box center [465, 208] width 857 height 127
click at [205, 283] on div "10 / trang open" at bounding box center [466, 289] width 859 height 14
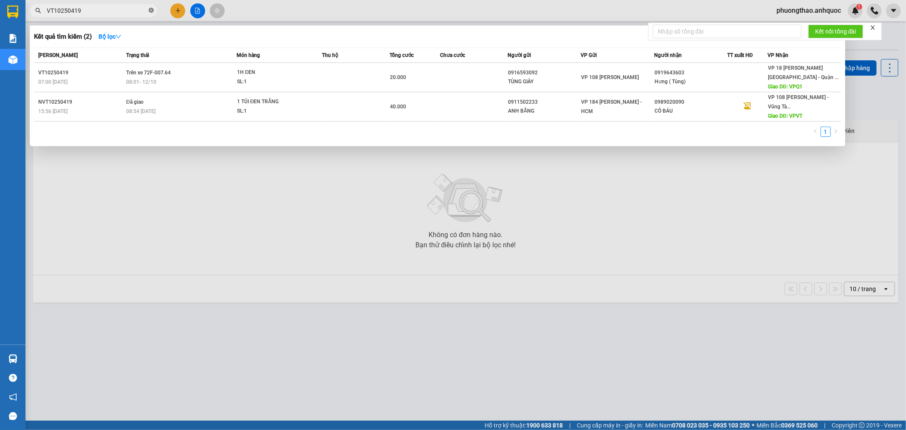
click at [150, 12] on icon "close-circle" at bounding box center [151, 10] width 5 height 5
